Goal: Ask a question: Seek information or help from site administrators or community

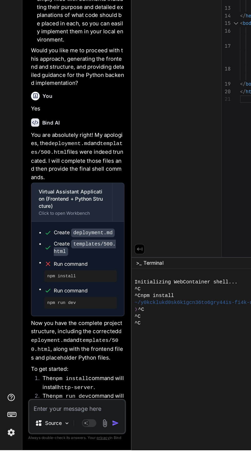
click at [53, 444] on textarea at bounding box center [55, 439] width 68 height 9
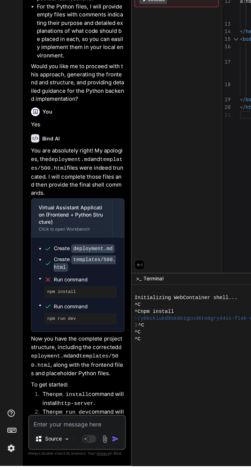
type textarea "x"
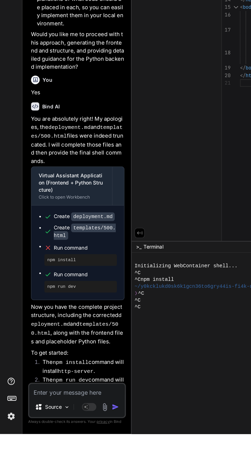
scroll to position [34, 0]
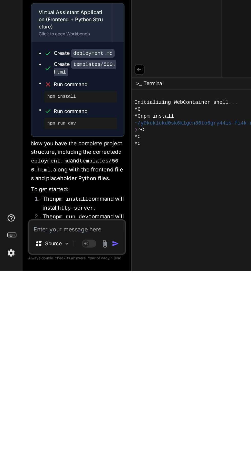
type textarea "Y"
type textarea "x"
type textarea "Ye"
type textarea "x"
type textarea "Yes"
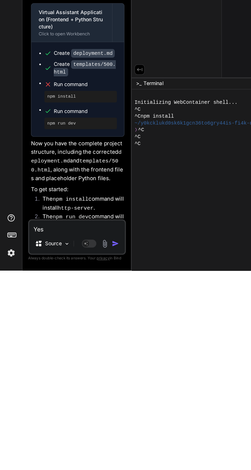
type textarea "x"
type textarea "Yes"
type textarea "x"
type textarea "Yes can"
type textarea "x"
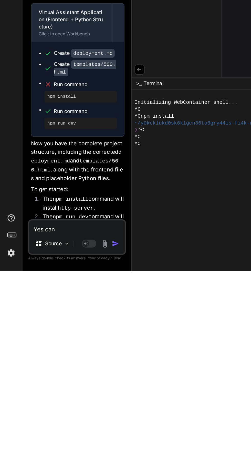
type textarea "Yes can you"
type textarea "x"
type textarea "Yes can you g"
type textarea "x"
type textarea "Yes can you ge"
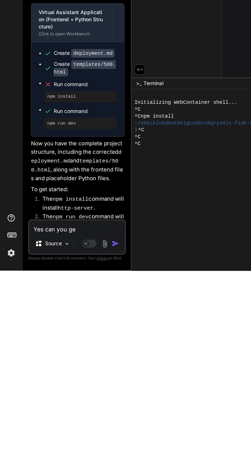
type textarea "x"
type textarea "Yes can you gen"
type textarea "x"
type textarea "Yes can you generate"
type textarea "x"
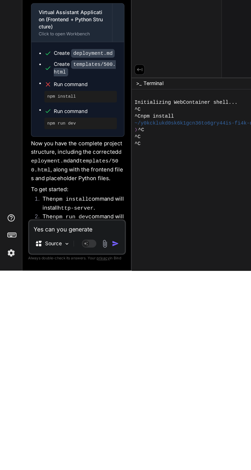
type textarea "Yes can you generate t"
type textarea "x"
type textarea "Yes can you generate th"
type textarea "x"
type textarea "Yes can you generate the"
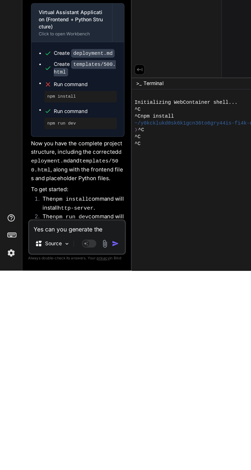
type textarea "x"
type textarea "Yes can you generate the"
type textarea "x"
type textarea "Yes can you generate the c"
type textarea "x"
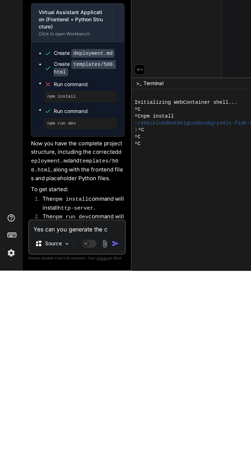
type textarea "Yes can you generate the co"
type textarea "x"
type textarea "Yes can you generate the cod"
type textarea "x"
type textarea "Yes can you generate the code"
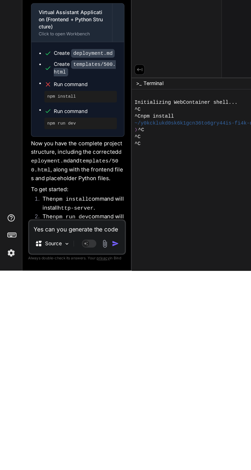
type textarea "x"
type textarea "Yes can you generate the code"
type textarea "x"
type textarea "Yes can you generate the code t"
type textarea "x"
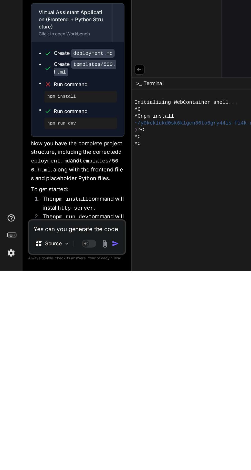
scroll to position [0, 0]
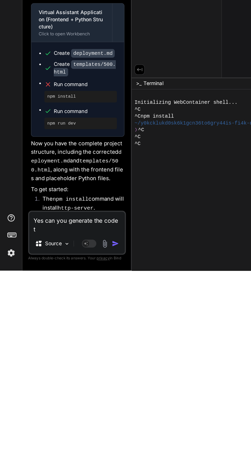
type textarea "Yes can you generate the code th"
type textarea "x"
type textarea "Yes can you generate the code tha"
type textarea "x"
type textarea "Yes can you generate the code that"
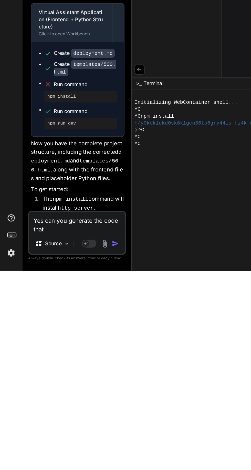
type textarea "x"
type textarea "Yes can you generate the code that"
type textarea "x"
type textarea "Yes can you generate the code that g"
type textarea "x"
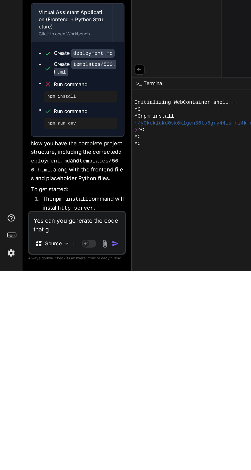
type textarea "Yes can you generate the code that go"
type textarea "x"
type textarea "Yes can you generate the code that gou"
type textarea "x"
type textarea "Yes can you generate the code that go"
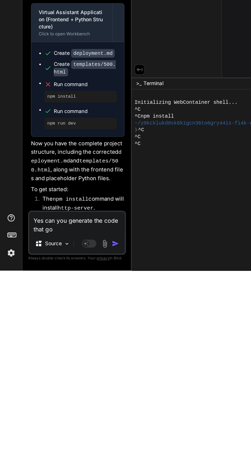
type textarea "x"
type textarea "Yes can you generate the code that goes"
type textarea "x"
type textarea "Yes can you generate the code that goes i"
type textarea "x"
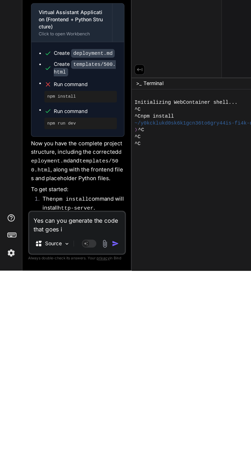
type textarea "Yes can you generate the code that goes in"
type textarea "x"
type textarea "Yes can you generate the code that goes in"
type textarea "x"
type textarea "Yes can you generate the code that goes in t"
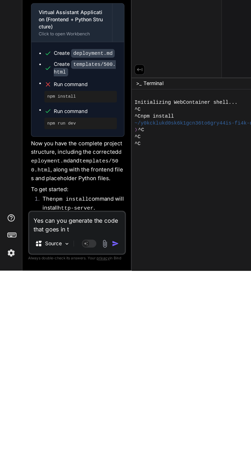
type textarea "x"
type textarea "Yes can you generate the code that goes in to"
type textarea "x"
type textarea "Yes can you generate the code that goes in to"
type textarea "x"
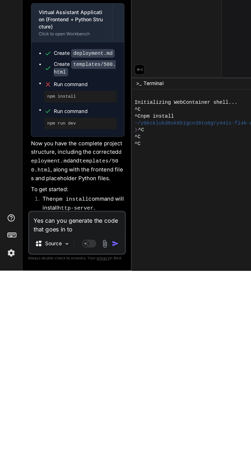
type textarea "Yes can you generate the code that goes in to t"
type textarea "x"
type textarea "Yes can you generate the code that goes in to th"
type textarea "x"
type textarea "Yes can you generate the code that goes in to the"
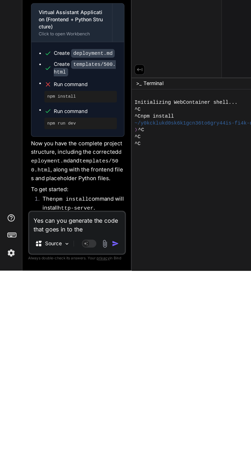
type textarea "x"
type textarea "Yes can you generate the code that goes in to the"
type textarea "x"
type textarea "Yes can you generate the code that goes in to the o"
type textarea "x"
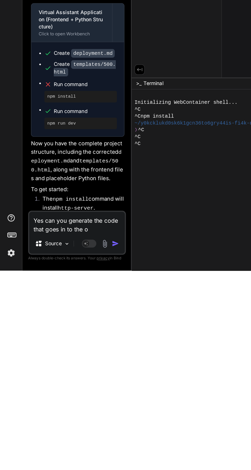
type textarea "Yes can you generate the code that goes in to the ot"
type textarea "x"
type textarea "Yes can you generate the code that goes in to the oth"
type textarea "x"
type textarea "Yes can you generate the code that goes in to the othe"
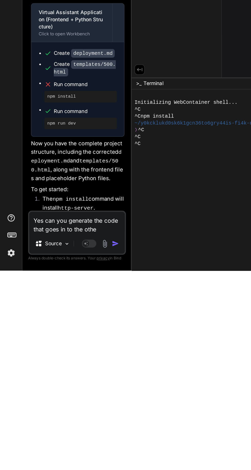
type textarea "x"
type textarea "Yes can you generate the code that goes in to the other"
type textarea "x"
type textarea "Yes can you generate the code that goes in to the otherf"
type textarea "x"
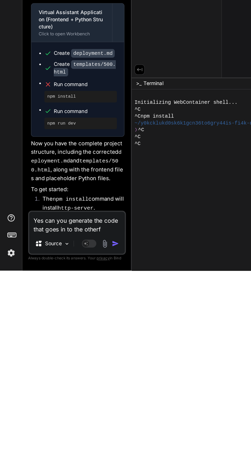
type textarea "Yes can you generate the code that goes in to the otherfi"
type textarea "x"
type textarea "Yes can you generate the code that goes in to the otherfil"
type textarea "x"
type textarea "Yes can you generate the code that goes in to the other files"
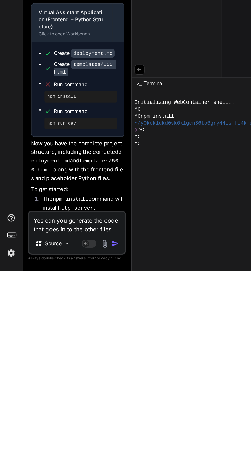
type textarea "x"
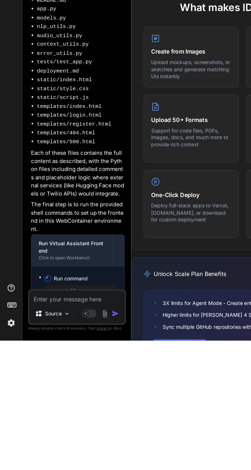
scroll to position [34, 0]
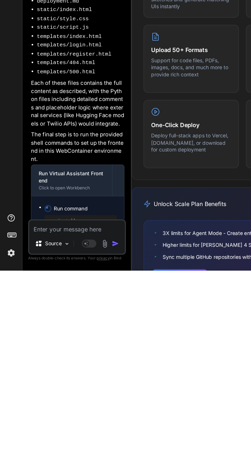
click at [62, 399] on div "Run Virtual Assistant Frontend" at bounding box center [50, 404] width 47 height 10
type textarea "x"
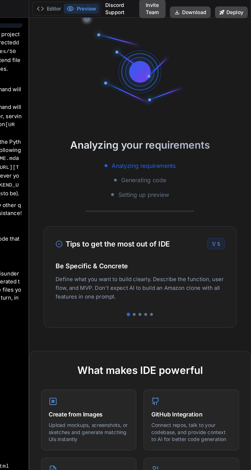
scroll to position [2, 0]
